Goal: Transaction & Acquisition: Purchase product/service

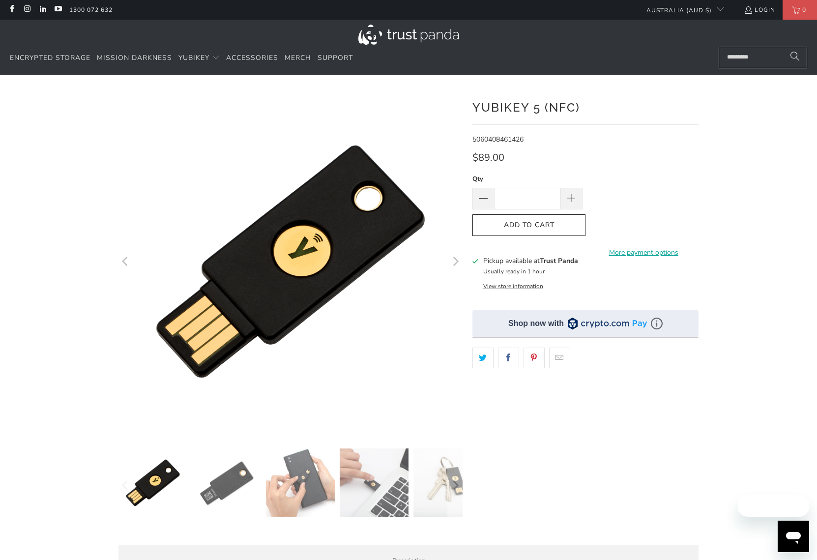
click at [522, 82] on div at bounding box center [408, 82] width 817 height 15
click at [752, 153] on div at bounding box center [408, 337] width 817 height 496
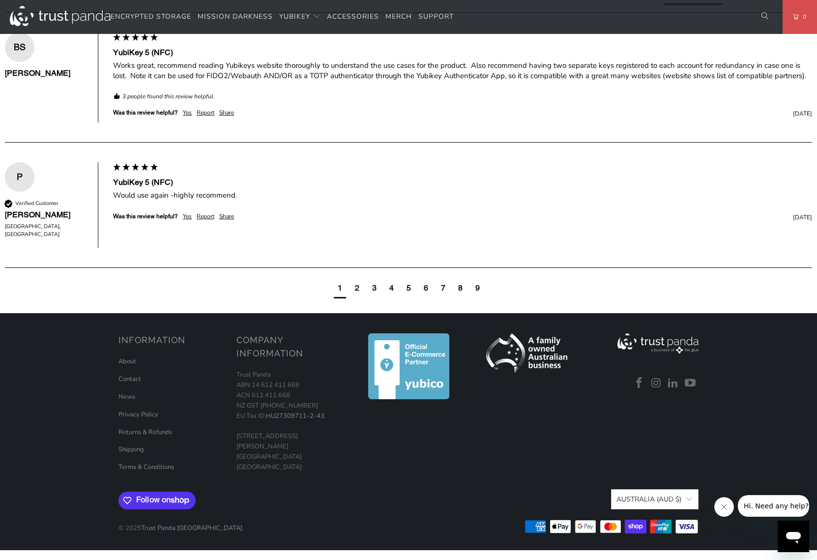
scroll to position [483, 0]
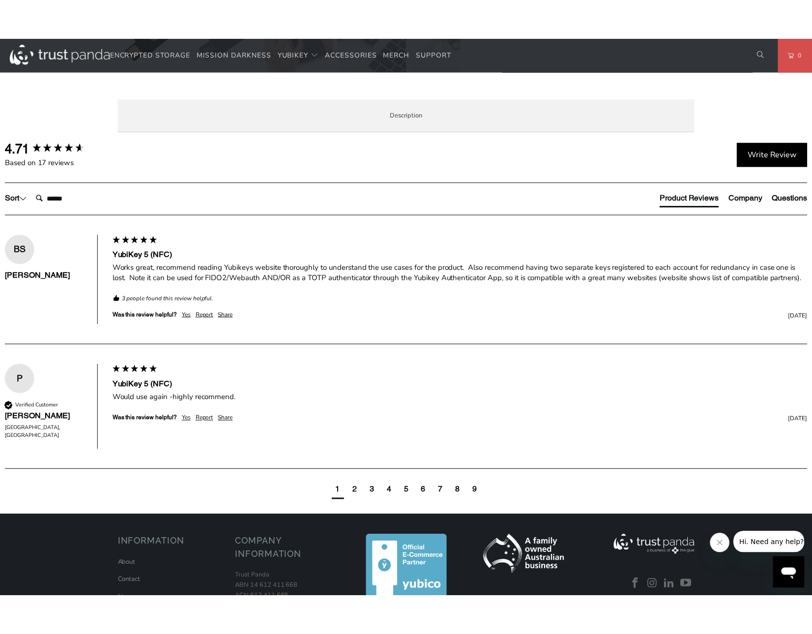
scroll to position [0, 0]
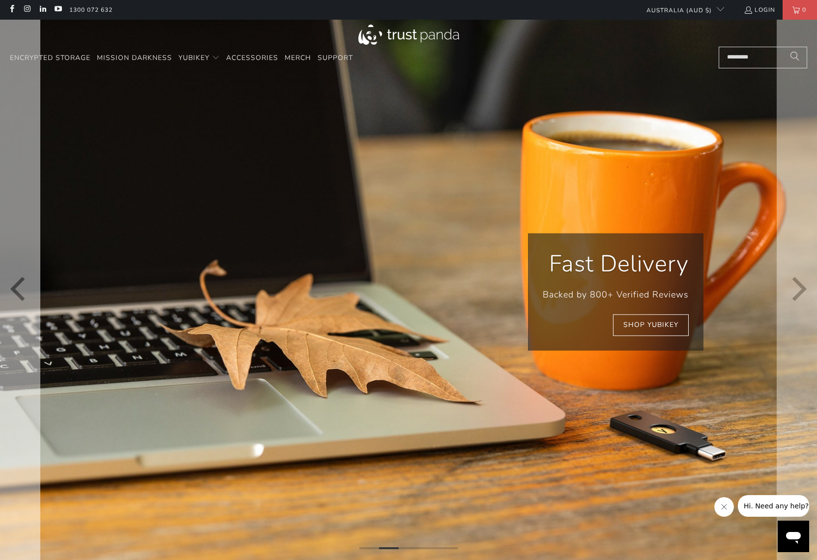
click at [19, 291] on icon "Previous" at bounding box center [20, 291] width 25 height 327
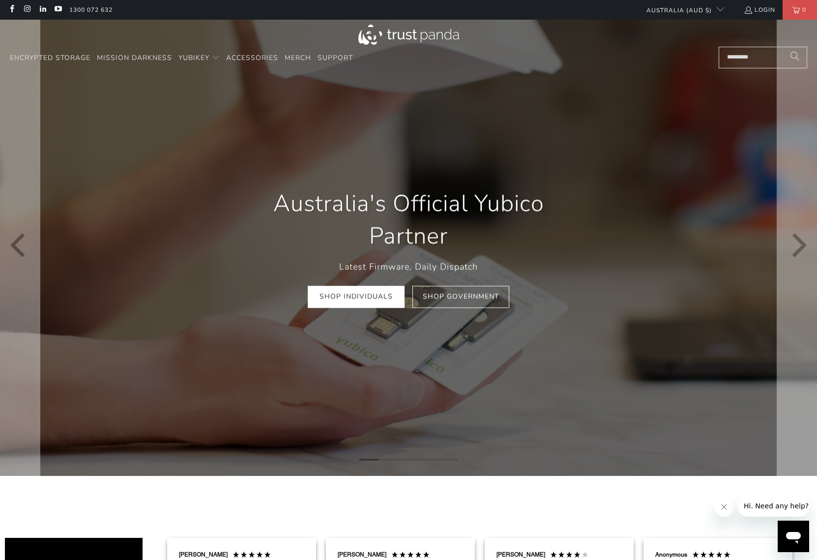
click at [416, 232] on h1 "Australia's Official Yubico Partner" at bounding box center [408, 219] width 324 height 65
click at [419, 197] on h1 "Australia's Official Yubico Partner" at bounding box center [408, 219] width 324 height 65
click at [363, 296] on link "Shop Individuals" at bounding box center [356, 297] width 97 height 22
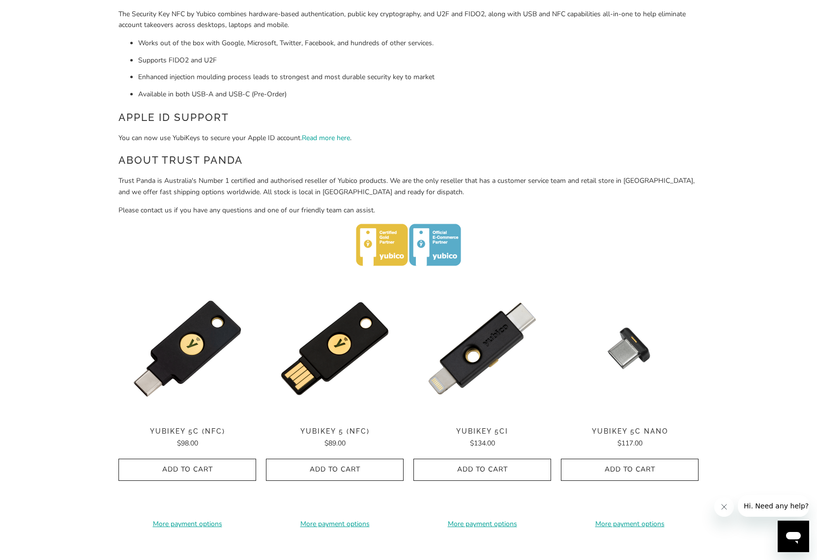
scroll to position [348, 0]
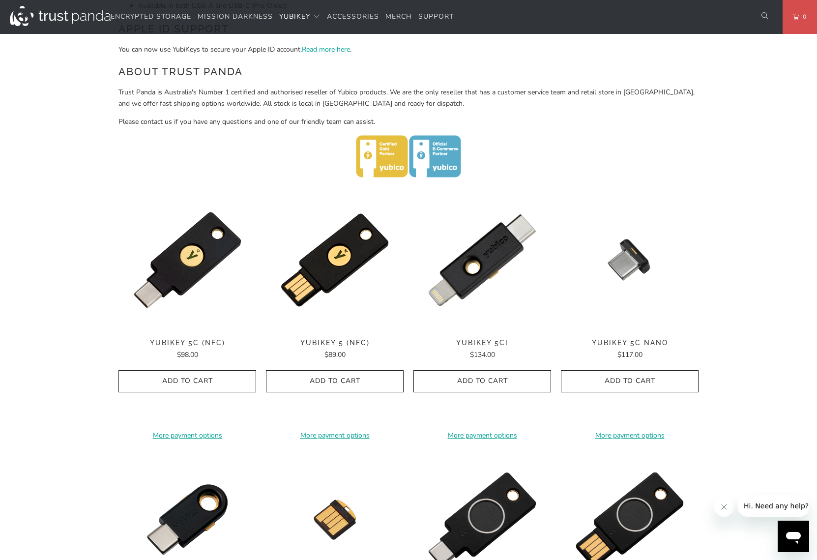
click at [120, 70] on h2 "About Trust Panda" at bounding box center [408, 72] width 580 height 16
click at [193, 101] on p "Trust Panda is Australia's Number 1 certified and authorised reseller of Yubico…" at bounding box center [408, 98] width 580 height 22
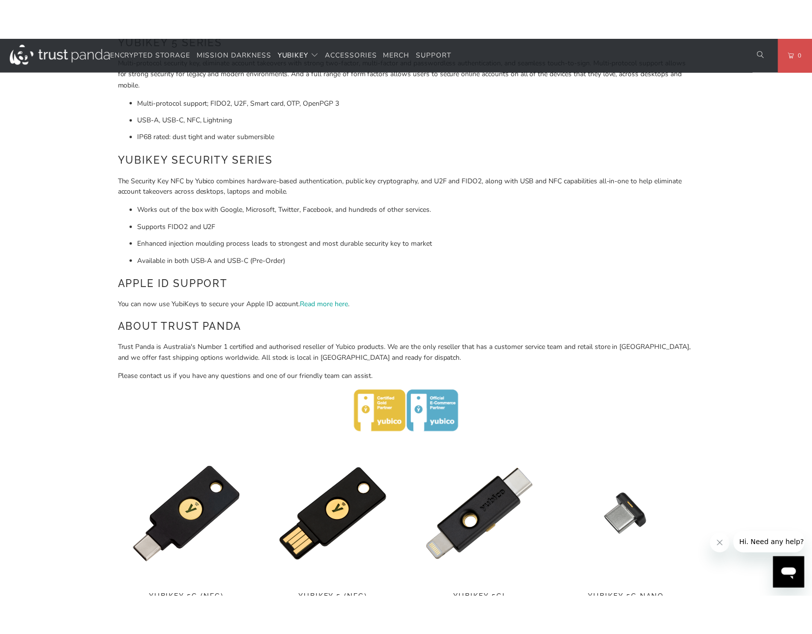
scroll to position [0, 0]
